Goal: Check status

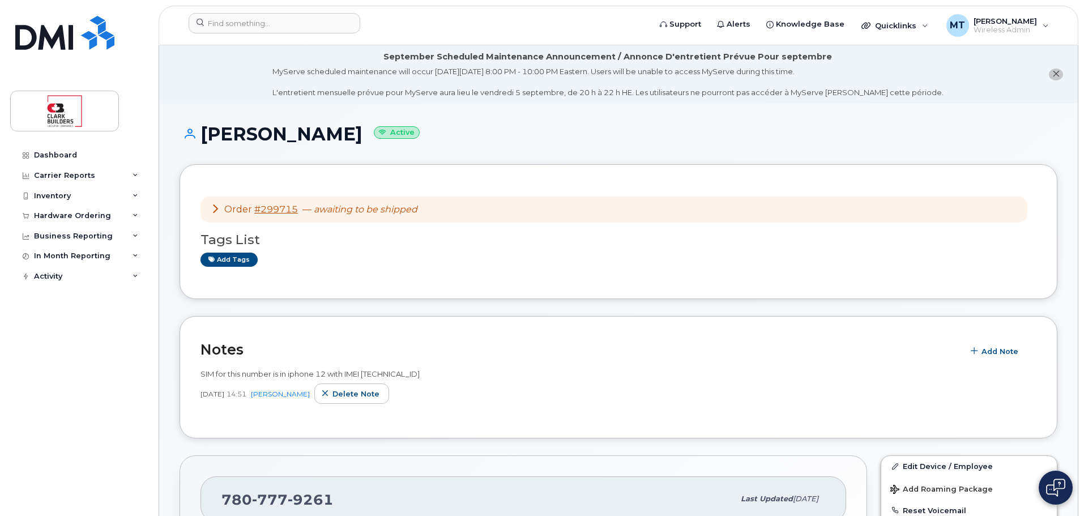
click at [707, 152] on div "[PERSON_NAME] Active" at bounding box center [619, 144] width 878 height 40
click at [1056, 74] on icon "close notification" at bounding box center [1056, 73] width 7 height 7
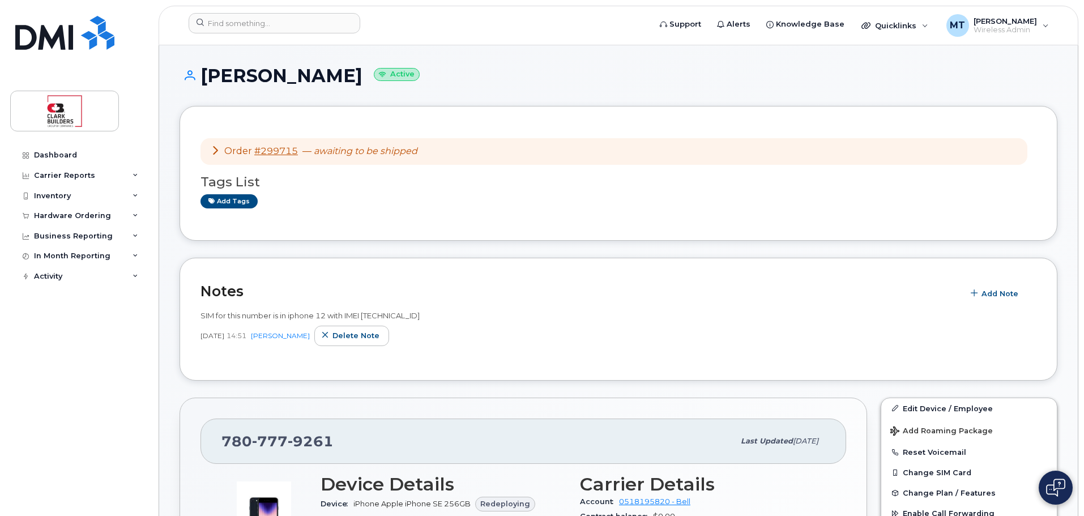
click at [216, 150] on icon at bounding box center [215, 150] width 9 height 9
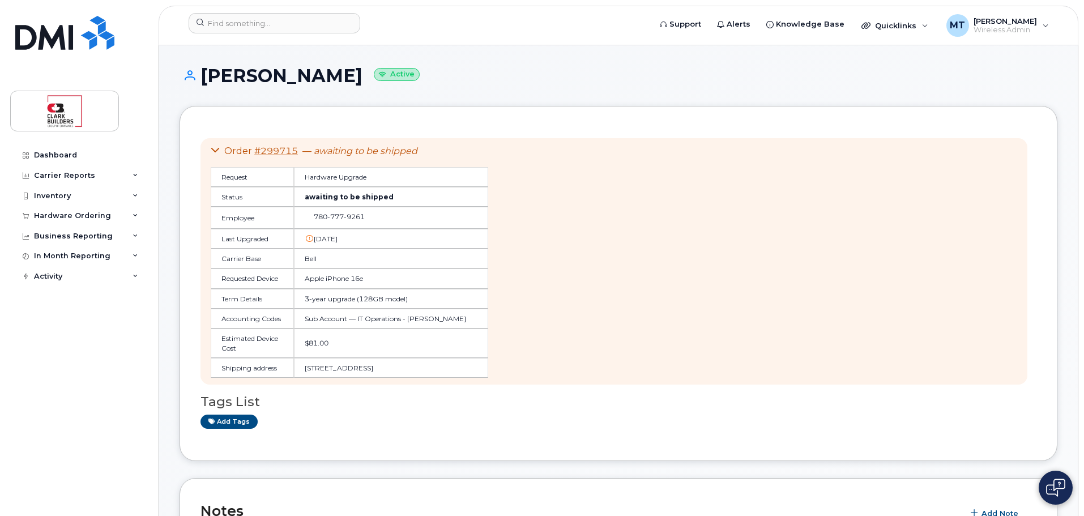
click at [216, 150] on icon at bounding box center [215, 150] width 9 height 9
